Goal: Use online tool/utility: Utilize a website feature to perform a specific function

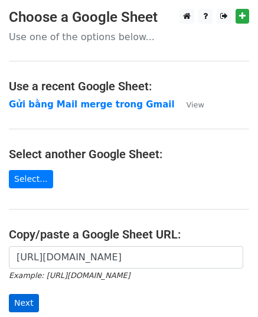
scroll to position [150, 0]
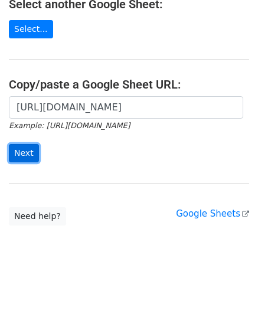
click at [25, 150] on input "Next" at bounding box center [24, 153] width 30 height 18
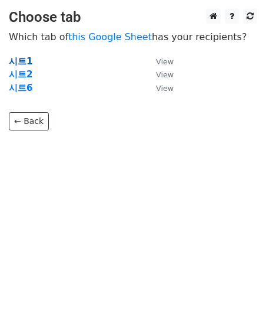
click at [20, 61] on strong "시트1" at bounding box center [21, 61] width 24 height 11
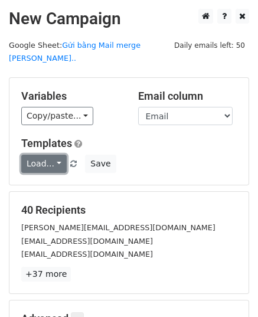
click at [46, 154] on link "Load..." at bounding box center [43, 163] width 45 height 18
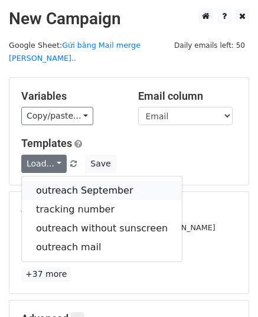
click at [99, 181] on link "outreach September" at bounding box center [102, 190] width 160 height 19
